Goal: Task Accomplishment & Management: Complete application form

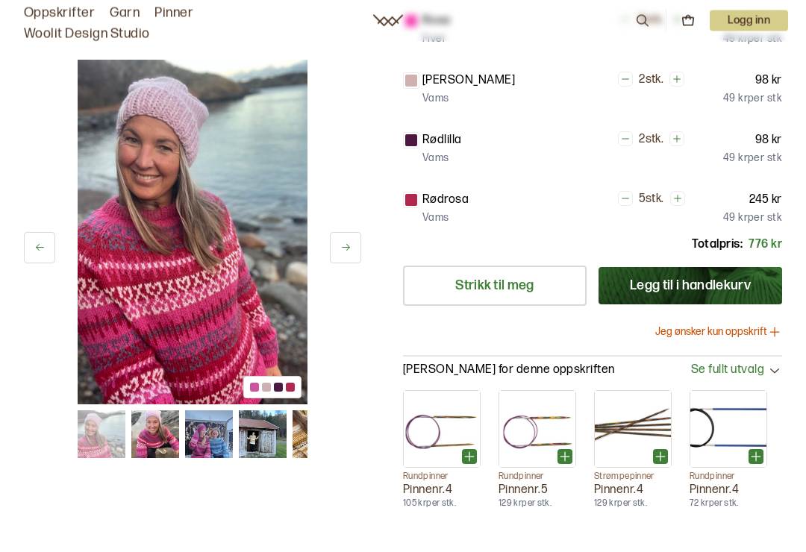
scroll to position [388, 0]
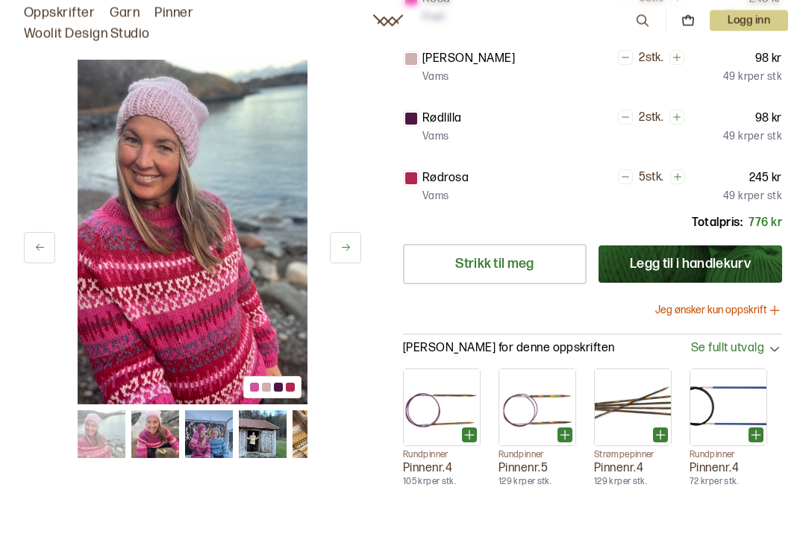
click at [730, 307] on button "Jeg ønsker kun oppskrift" at bounding box center [718, 311] width 127 height 15
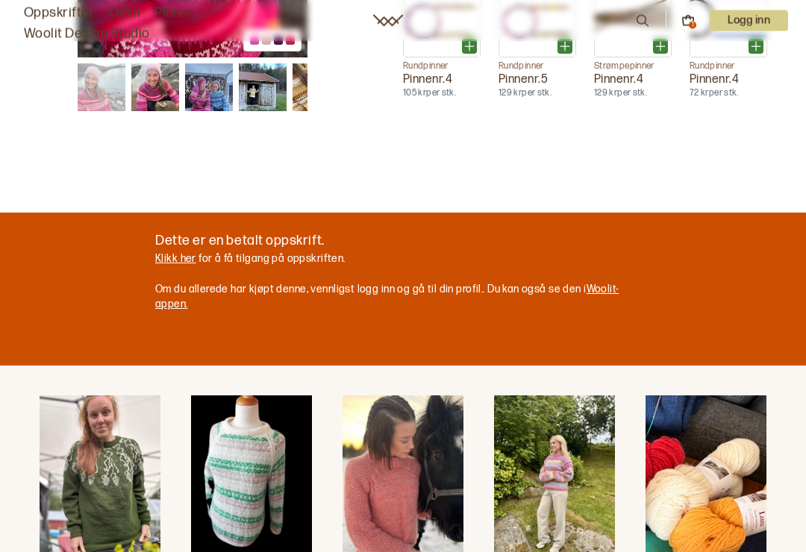
scroll to position [0, 0]
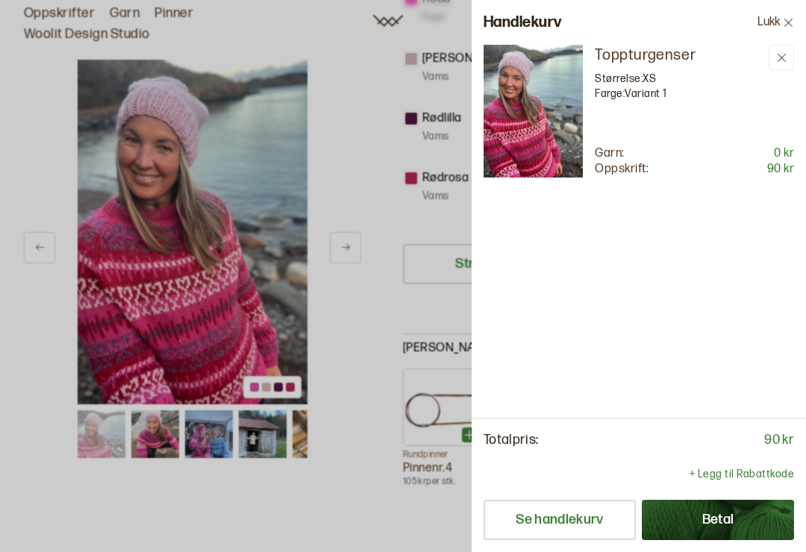
click at [346, 313] on div at bounding box center [403, 276] width 806 height 552
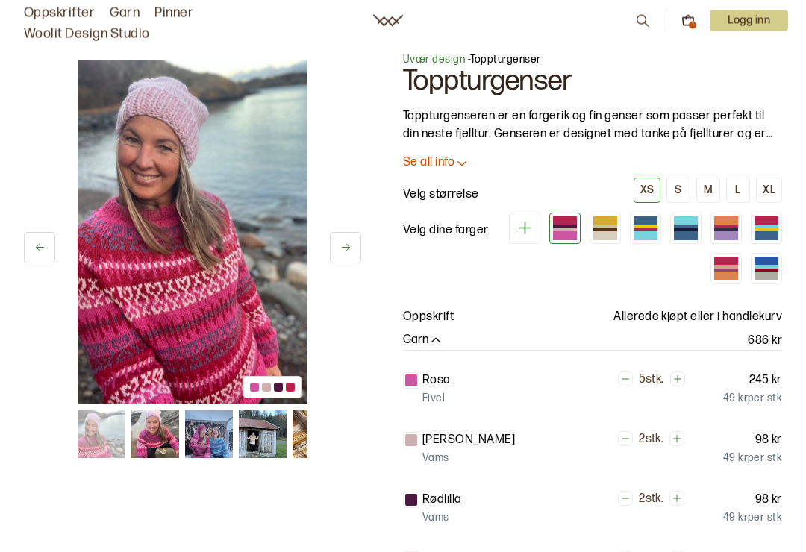
scroll to position [6, 0]
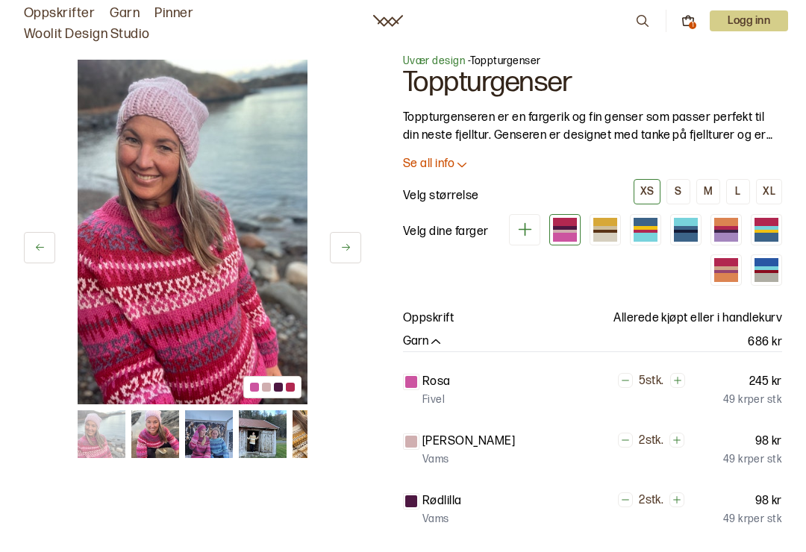
click at [742, 186] on button "L" at bounding box center [738, 191] width 24 height 25
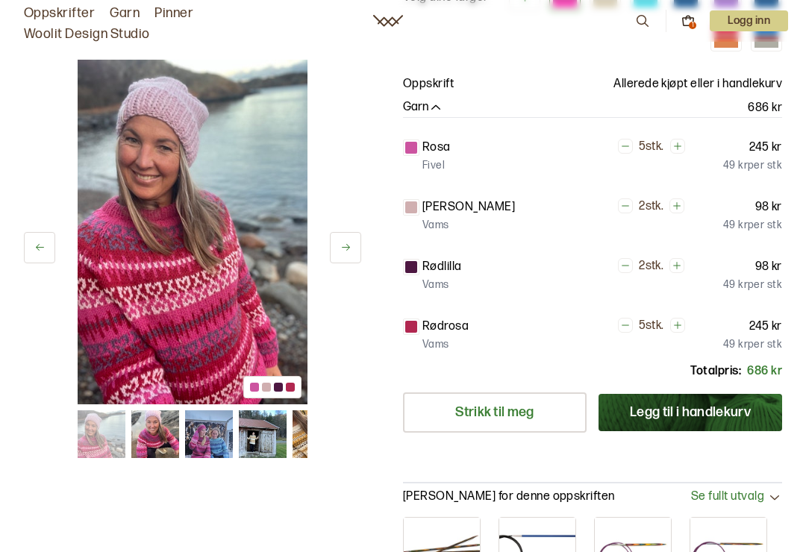
scroll to position [239, 0]
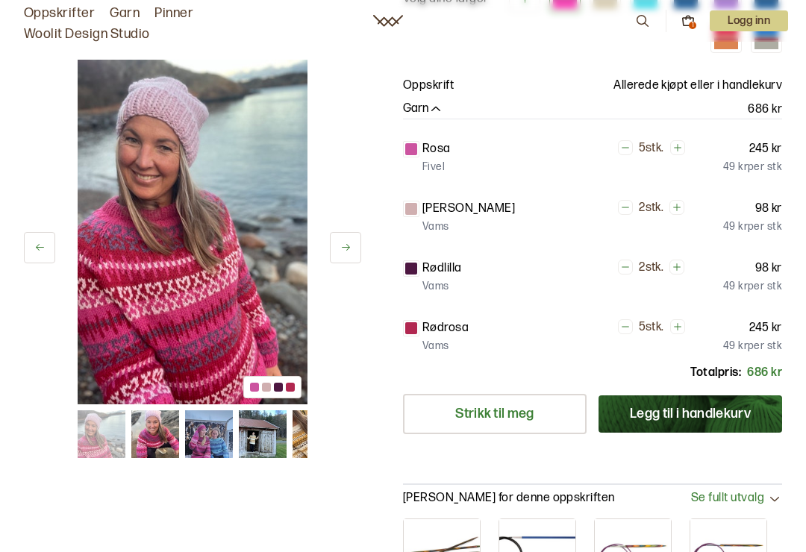
click at [494, 417] on link "Strikk til meg" at bounding box center [495, 414] width 184 height 40
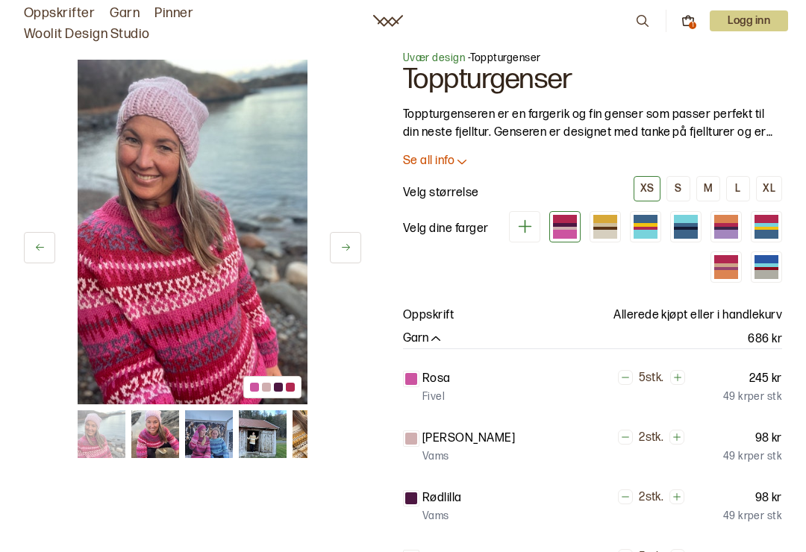
scroll to position [0, 0]
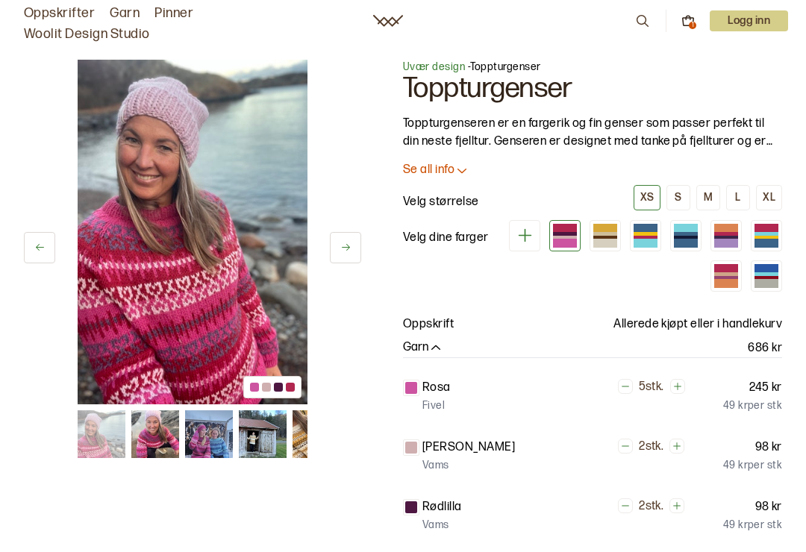
click at [432, 170] on p "Se all info" at bounding box center [429, 171] width 52 height 16
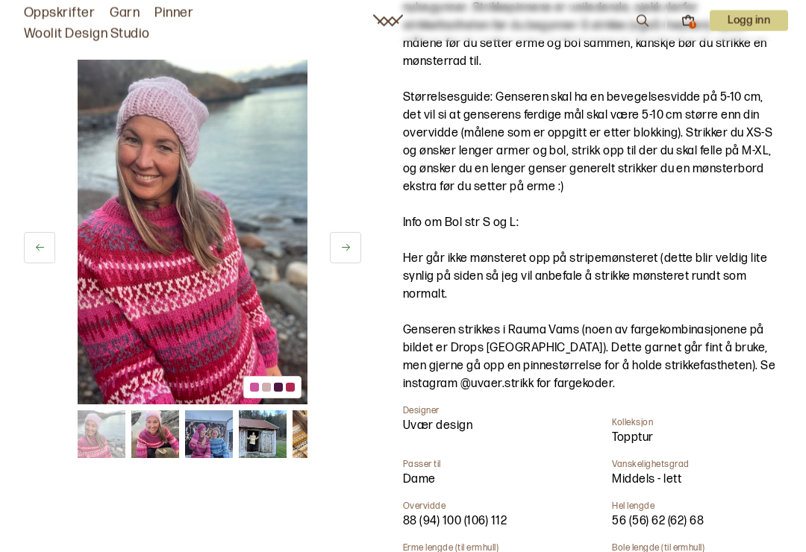
scroll to position [259, 0]
click at [687, 14] on icon at bounding box center [688, 20] width 13 height 13
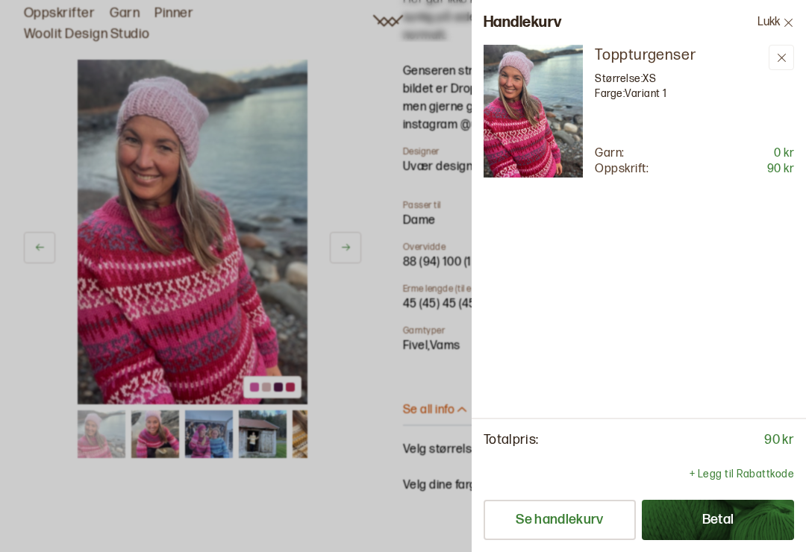
scroll to position [0, 0]
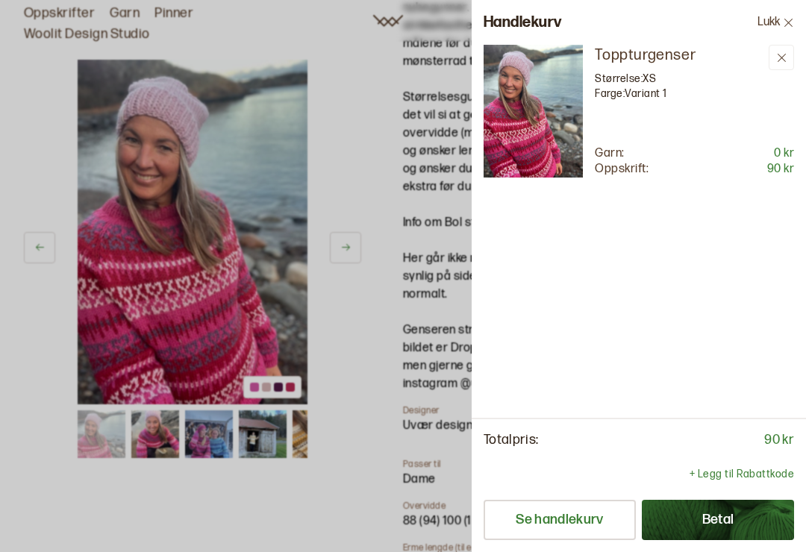
click at [535, 122] on img at bounding box center [533, 111] width 99 height 133
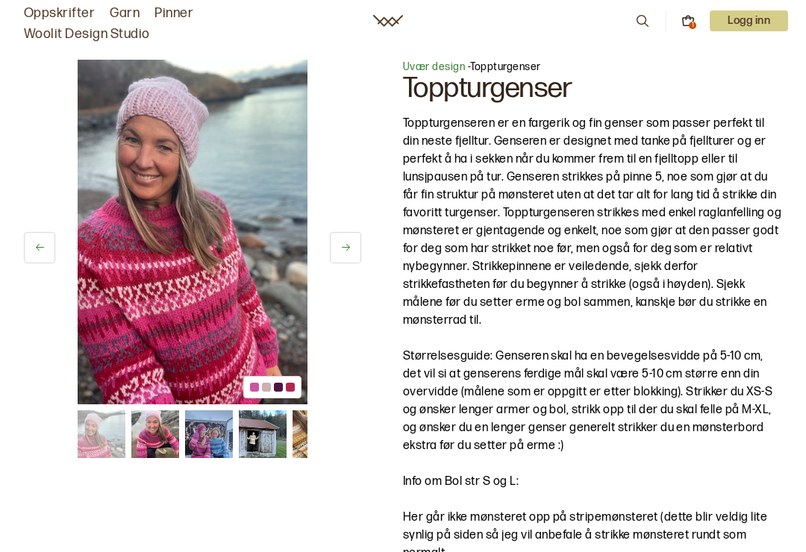
click at [689, 24] on div "1" at bounding box center [692, 25] width 7 height 7
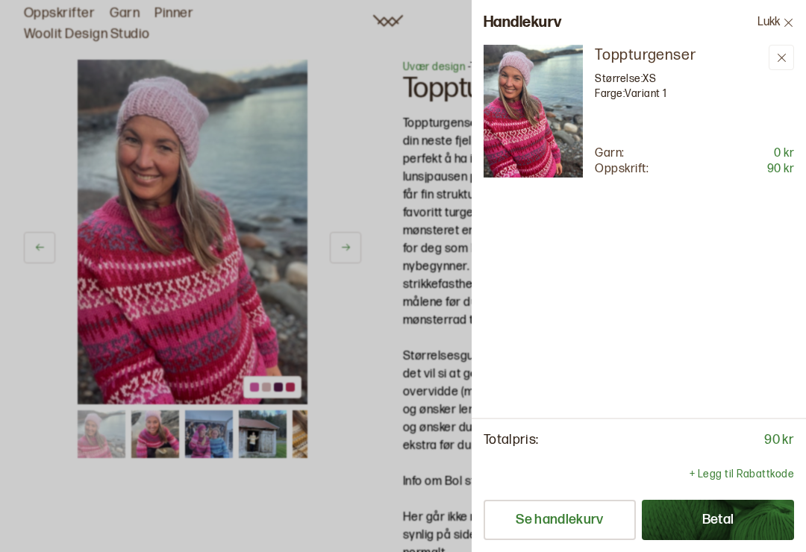
click at [779, 49] on button at bounding box center [781, 57] width 25 height 25
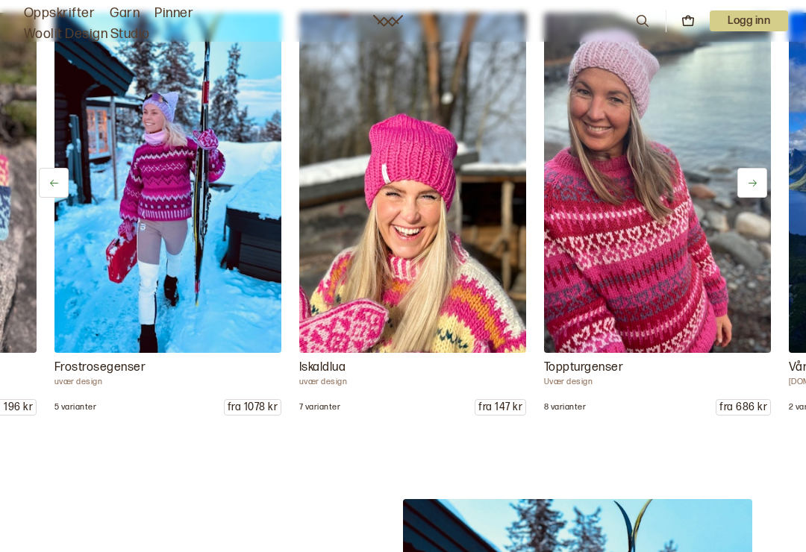
scroll to position [0, 245]
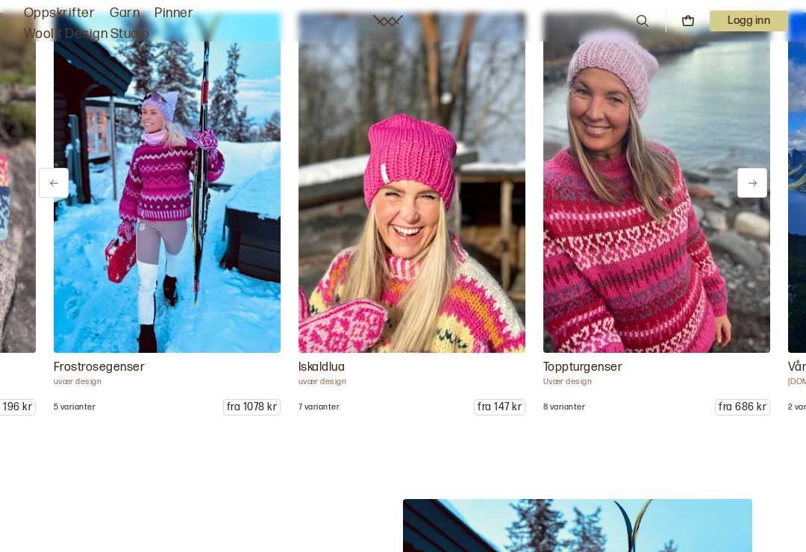
click at [614, 264] on img at bounding box center [657, 183] width 227 height 340
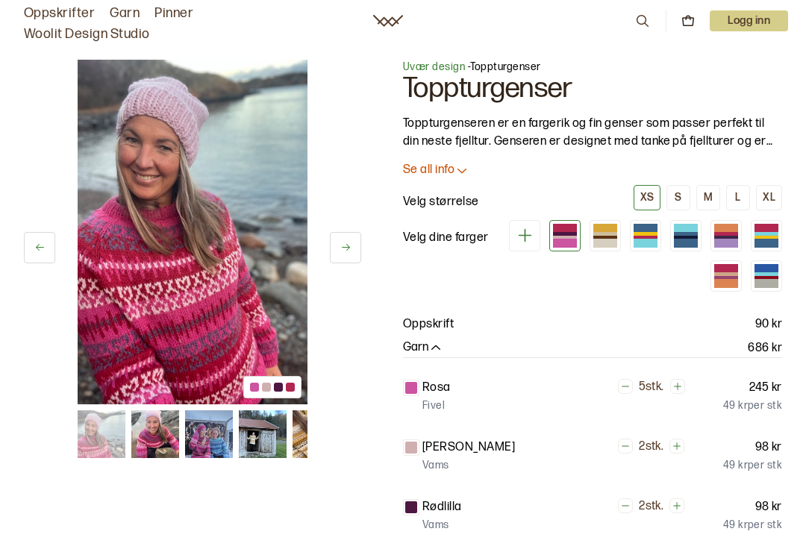
click at [774, 193] on div "XL" at bounding box center [769, 197] width 13 height 13
click at [741, 193] on div "L" at bounding box center [737, 197] width 5 height 13
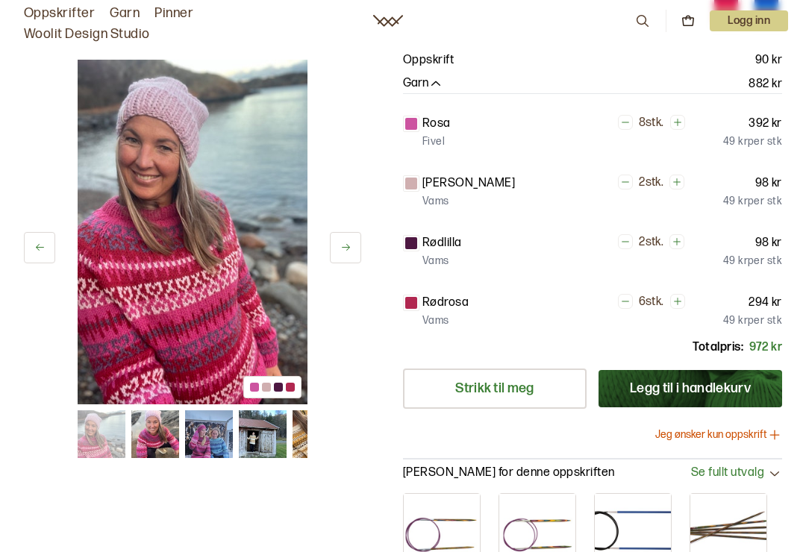
scroll to position [296, 0]
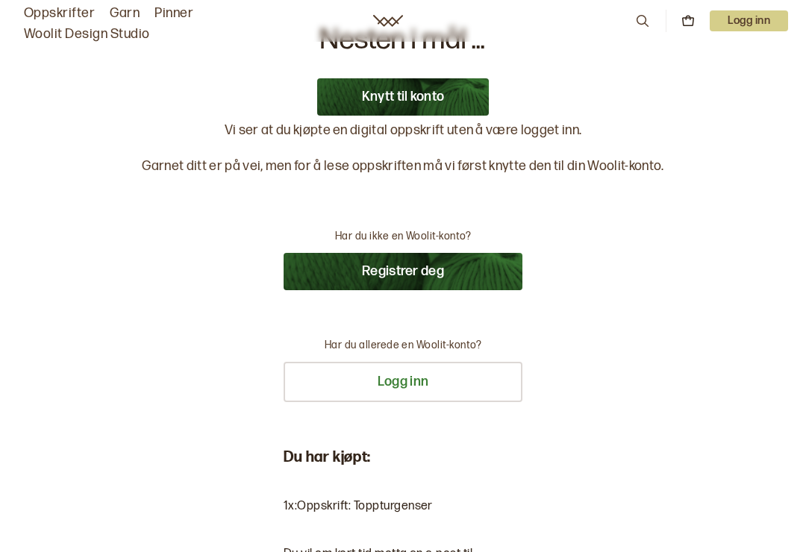
scroll to position [22, 0]
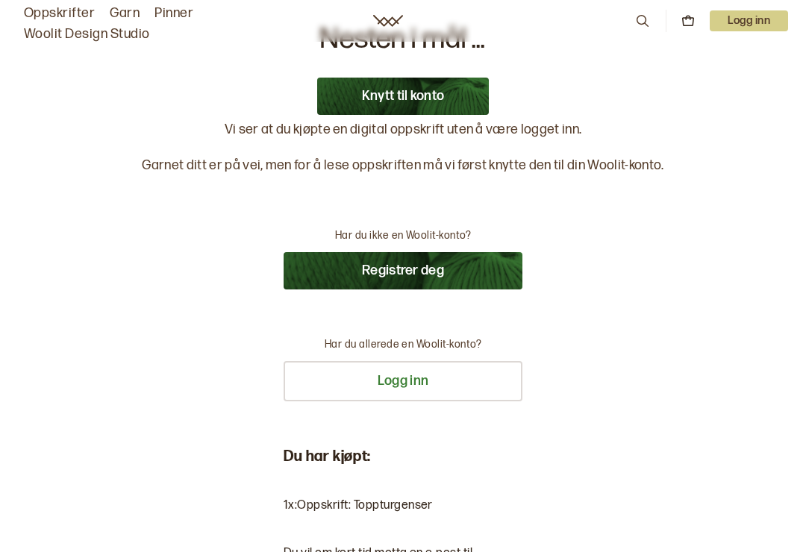
click at [393, 275] on button "Registrer deg" at bounding box center [403, 270] width 239 height 37
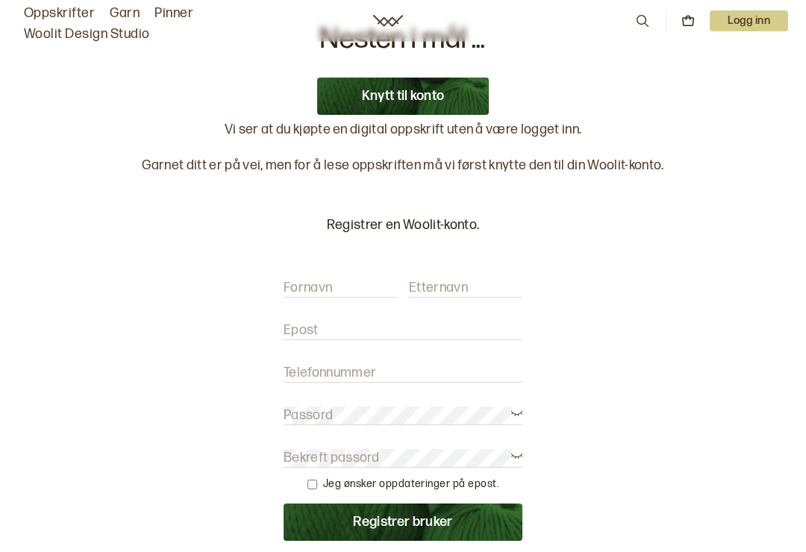
scroll to position [93, 0]
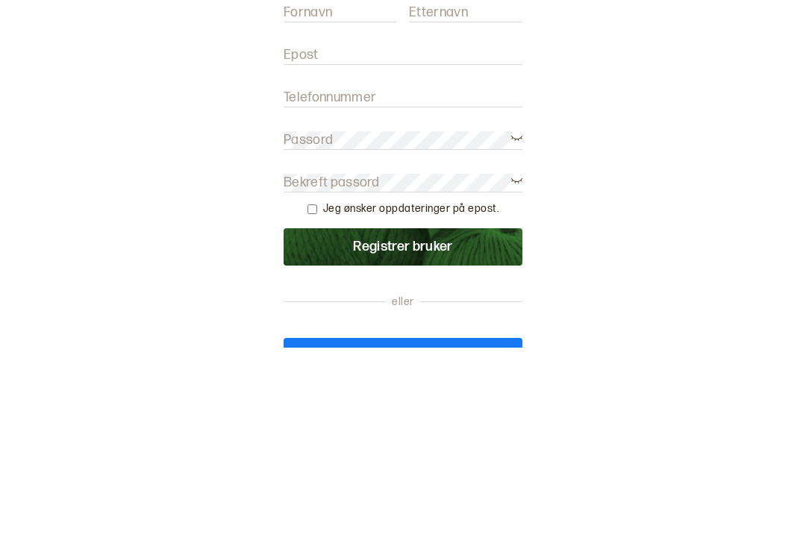
click at [309, 379] on label "Bekreft passord" at bounding box center [332, 388] width 96 height 18
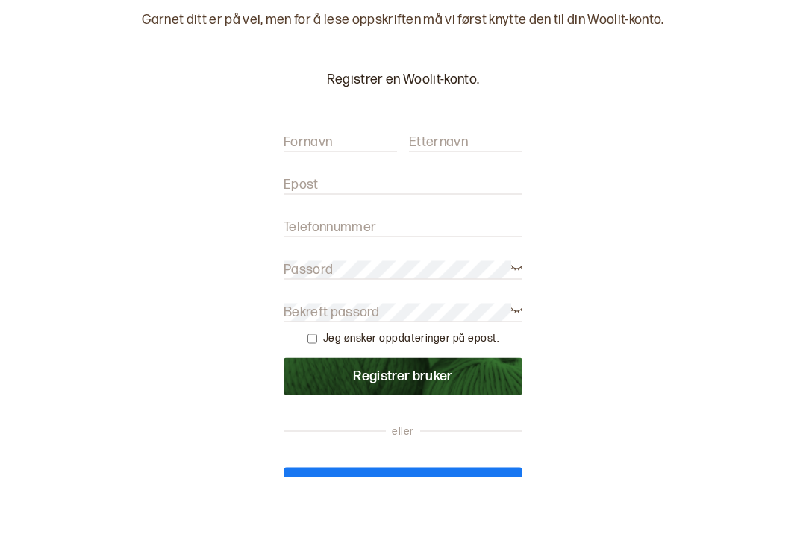
click at [299, 208] on label "Fornavn" at bounding box center [308, 217] width 49 height 18
click at [299, 208] on input "Fornavn" at bounding box center [340, 217] width 113 height 19
type input "Alvhild"
click at [466, 208] on label "Etternavn" at bounding box center [438, 217] width 59 height 18
click at [466, 208] on input "Etternavn" at bounding box center [465, 217] width 113 height 19
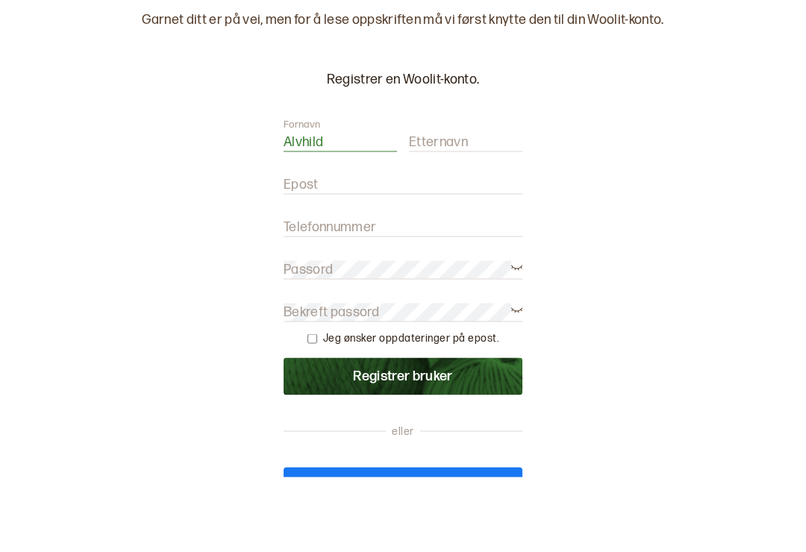
type input "Grønseth"
click at [295, 251] on label "Epost" at bounding box center [301, 260] width 35 height 18
click at [295, 251] on input "Epost" at bounding box center [403, 260] width 239 height 19
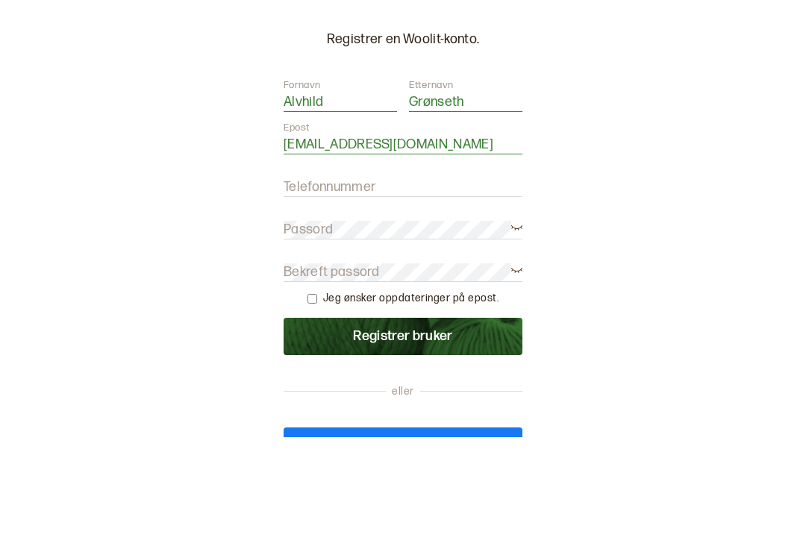
type input "alvhild_g@hotmail.com"
click at [305, 293] on label "Telefonnummer" at bounding box center [330, 302] width 93 height 18
click at [305, 293] on input "Telefonnummer" at bounding box center [403, 302] width 239 height 19
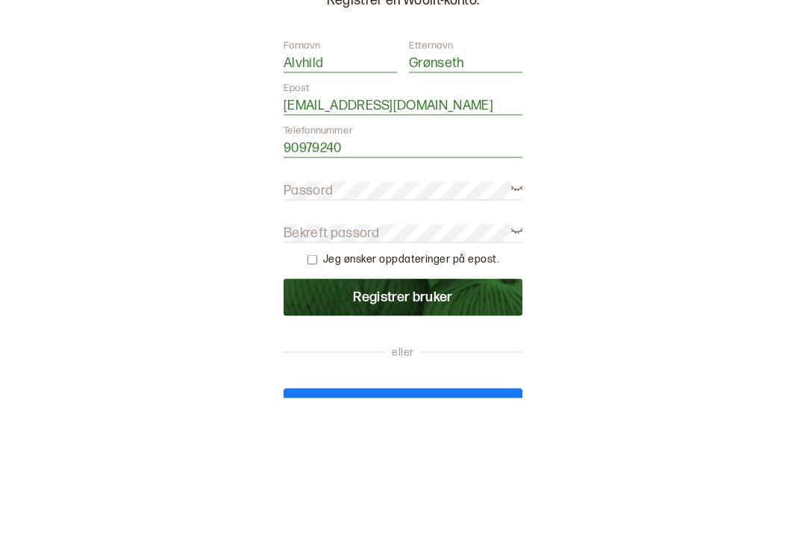
type input "90979240"
click at [291, 336] on label "Passord" at bounding box center [308, 345] width 49 height 18
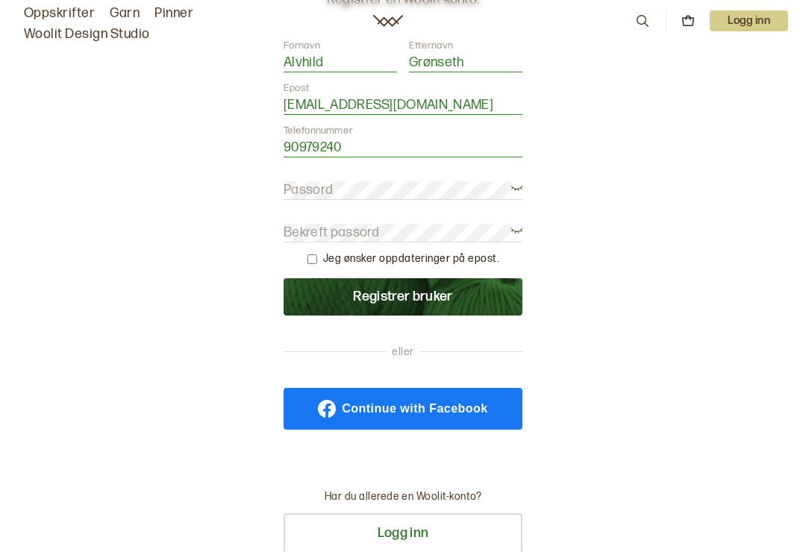
click at [292, 184] on label "Passord" at bounding box center [308, 190] width 49 height 18
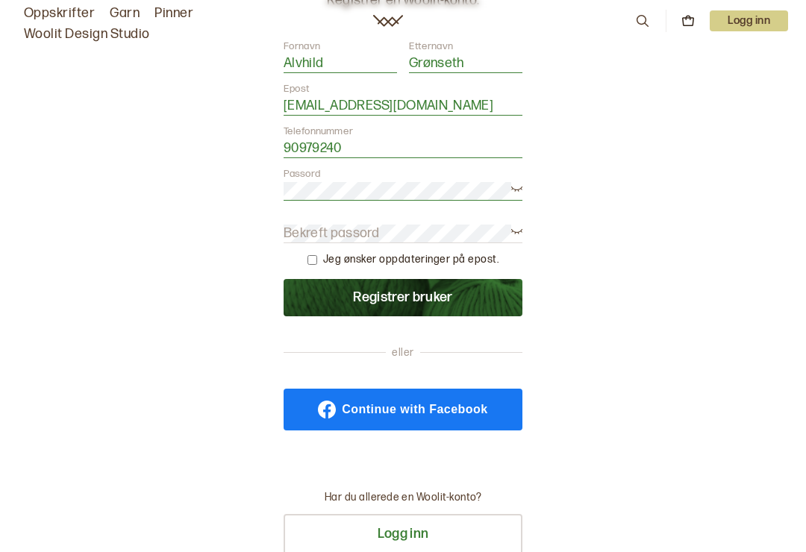
click at [296, 220] on form "Fornavn Alvhild Etternavn Grønseth Epost alvhild_g@hotmail.com Telefonnummer 90…" at bounding box center [403, 178] width 239 height 277
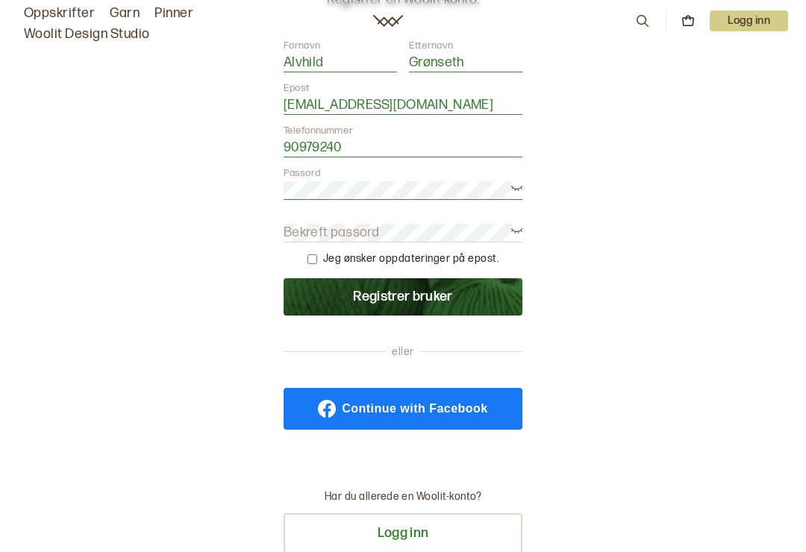
click at [300, 231] on label "Bekreft passord" at bounding box center [332, 233] width 96 height 18
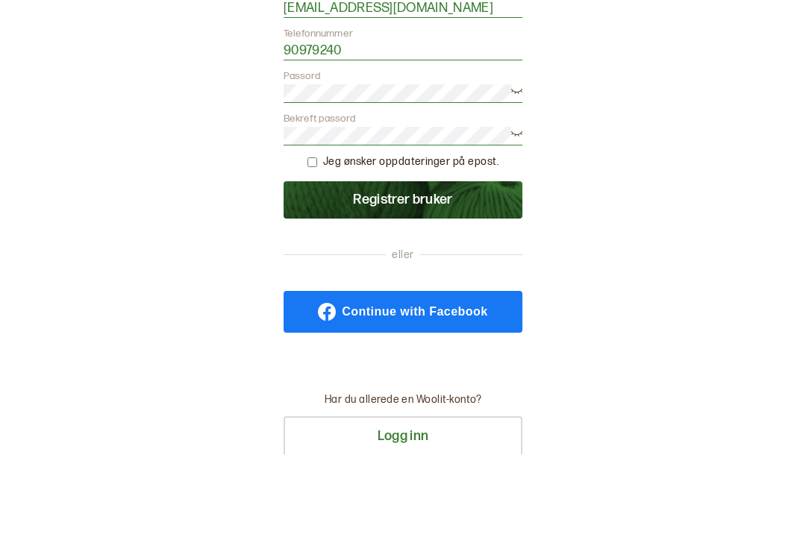
click at [316, 255] on input "checkbox" at bounding box center [313, 260] width 10 height 10
checkbox input "true"
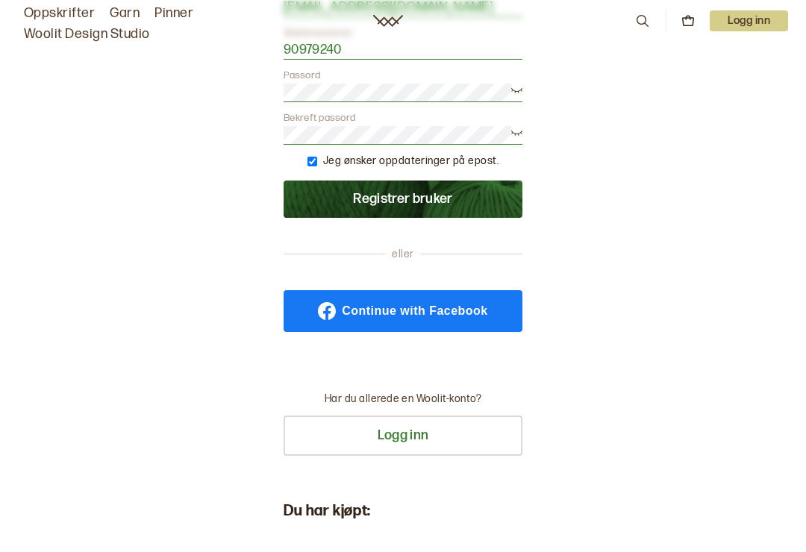
click at [384, 199] on button "Registrer bruker" at bounding box center [403, 199] width 239 height 37
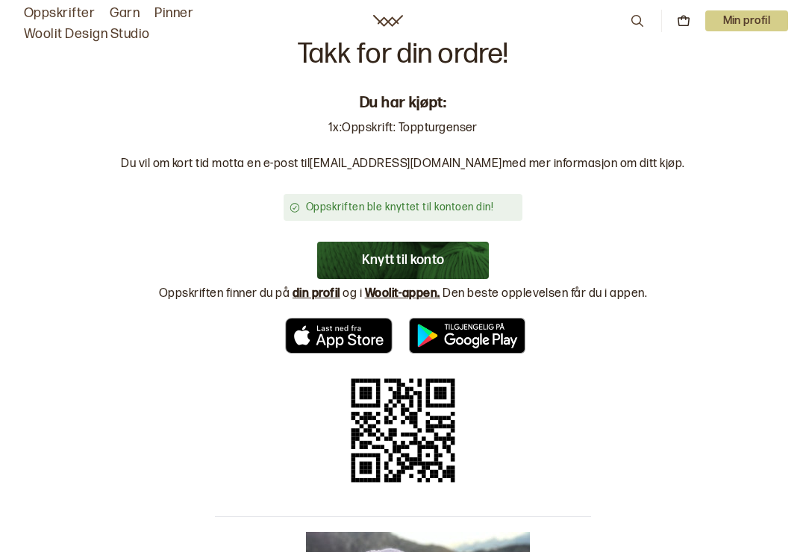
scroll to position [0, 0]
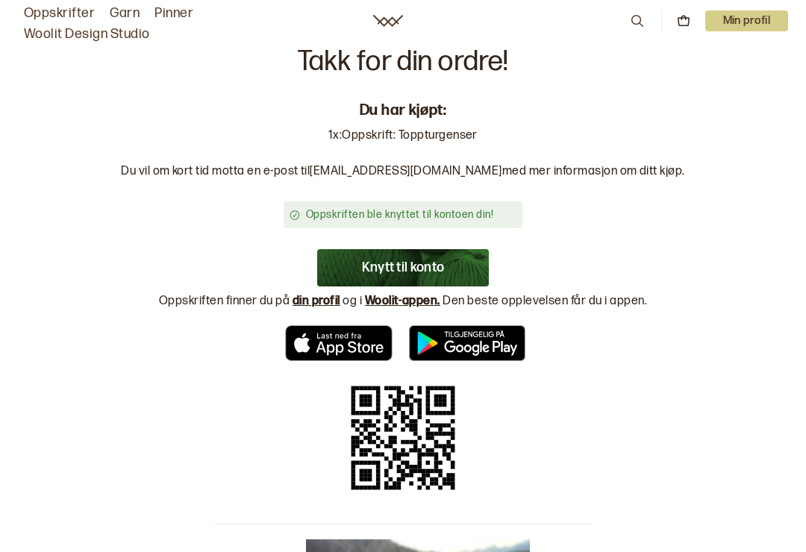
click at [741, 22] on p "Min profil" at bounding box center [748, 20] width 84 height 21
click at [691, 53] on span "Profil" at bounding box center [696, 60] width 28 height 14
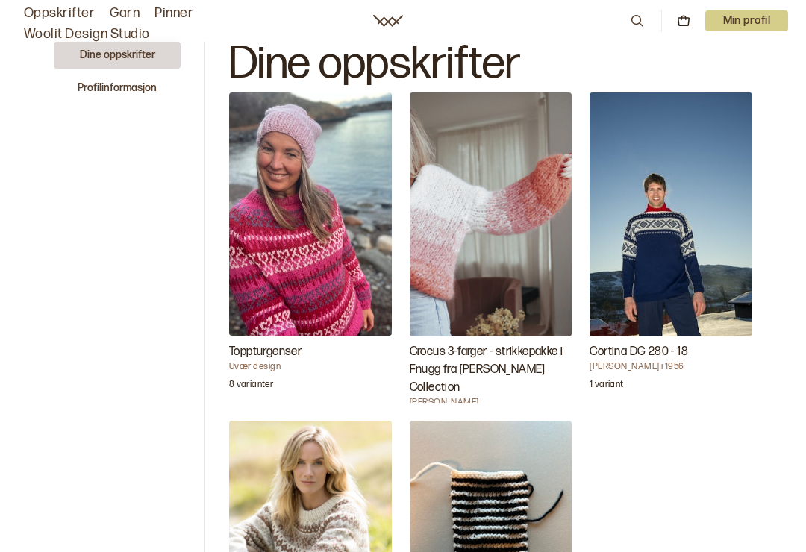
click at [116, 49] on button "Dine oppskrifter" at bounding box center [117, 55] width 127 height 27
click at [113, 51] on button "Dine oppskrifter" at bounding box center [117, 55] width 127 height 27
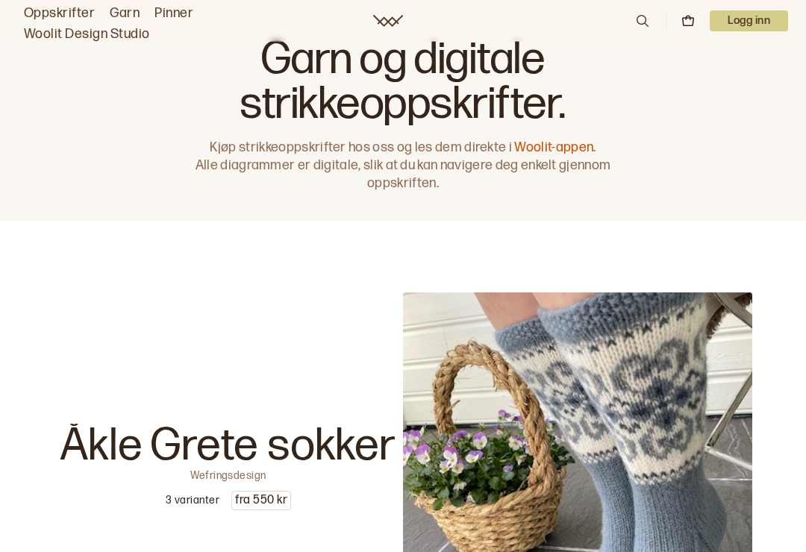
click at [762, 11] on p "Logg inn" at bounding box center [749, 20] width 78 height 21
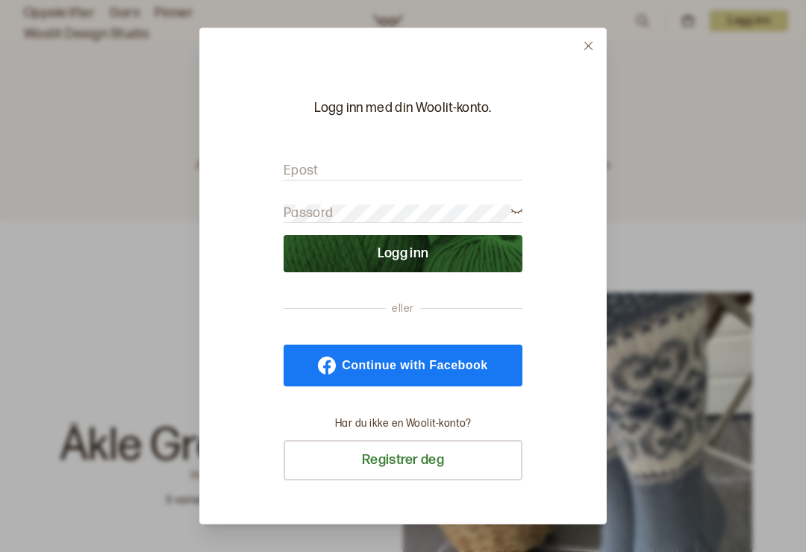
click at [303, 162] on label "Epost" at bounding box center [301, 171] width 35 height 18
click at [303, 162] on input "Epost" at bounding box center [403, 171] width 239 height 19
type input "[EMAIL_ADDRESS][DOMAIN_NAME]"
click at [403, 246] on button "Logg inn" at bounding box center [403, 253] width 239 height 37
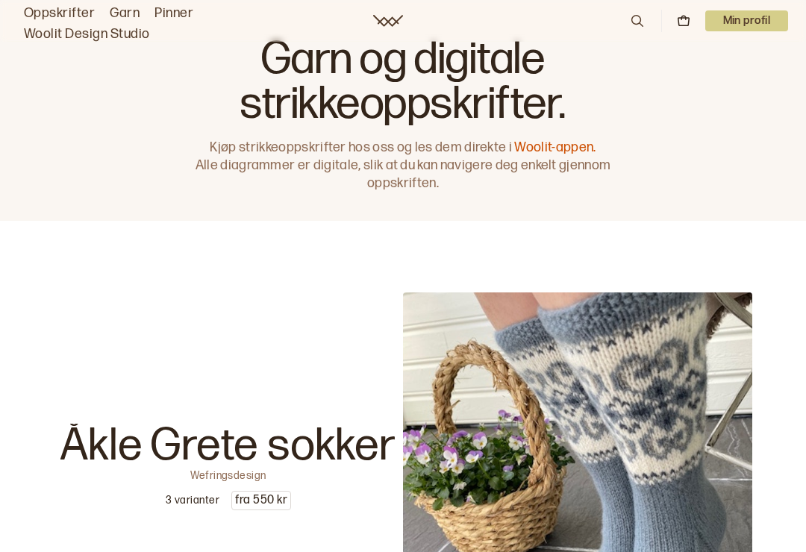
click at [65, 8] on link "Oppskrifter" at bounding box center [59, 13] width 71 height 21
click at [557, 149] on link "Woolit-appen." at bounding box center [554, 148] width 81 height 16
